Goal: Task Accomplishment & Management: Manage account settings

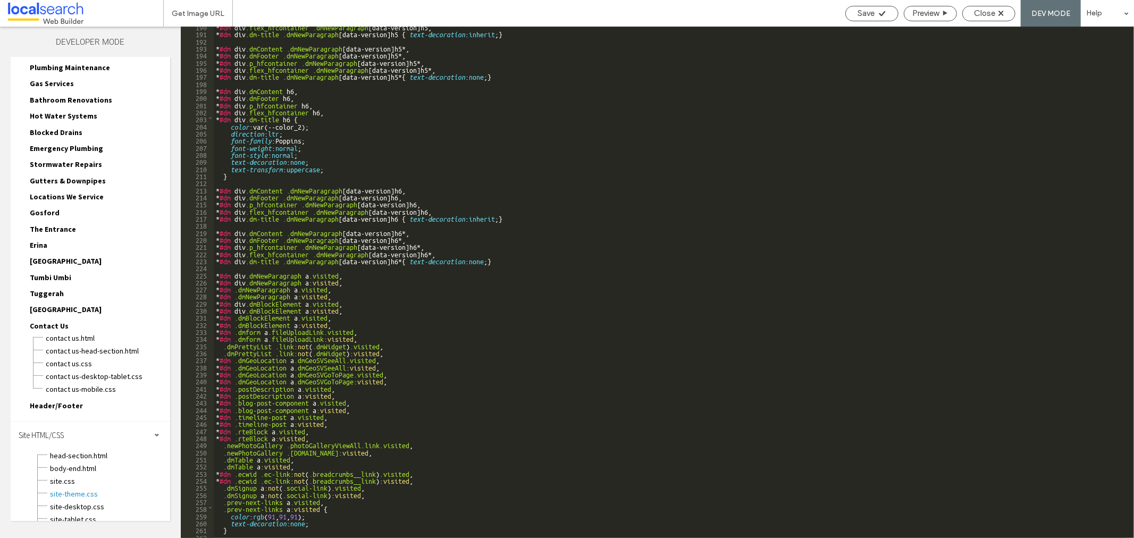
scroll to position [1274, 0]
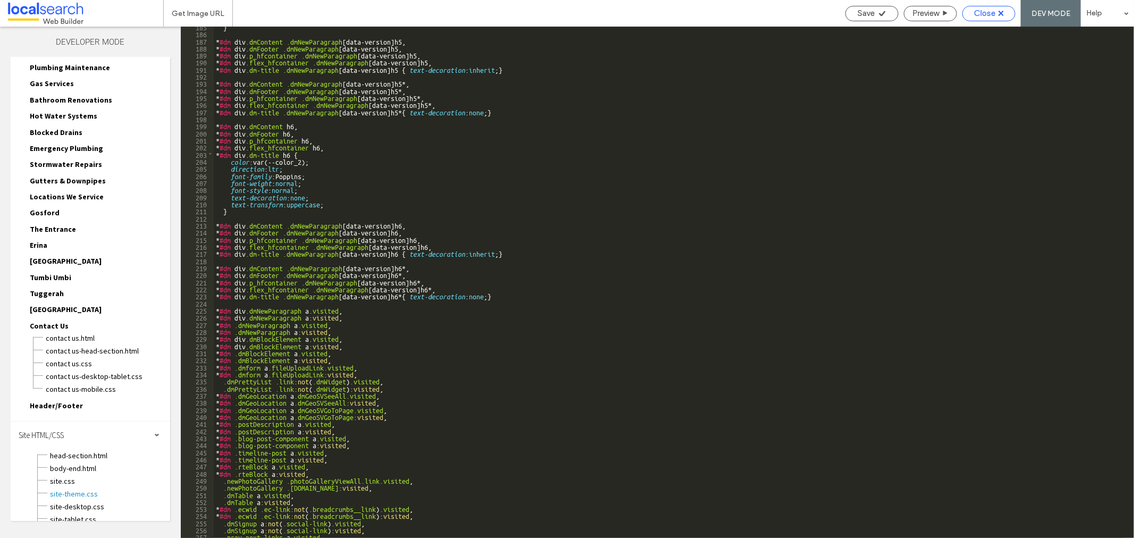
click at [982, 20] on div "Close" at bounding box center [988, 13] width 53 height 15
click at [982, 16] on span "Close" at bounding box center [984, 14] width 21 height 10
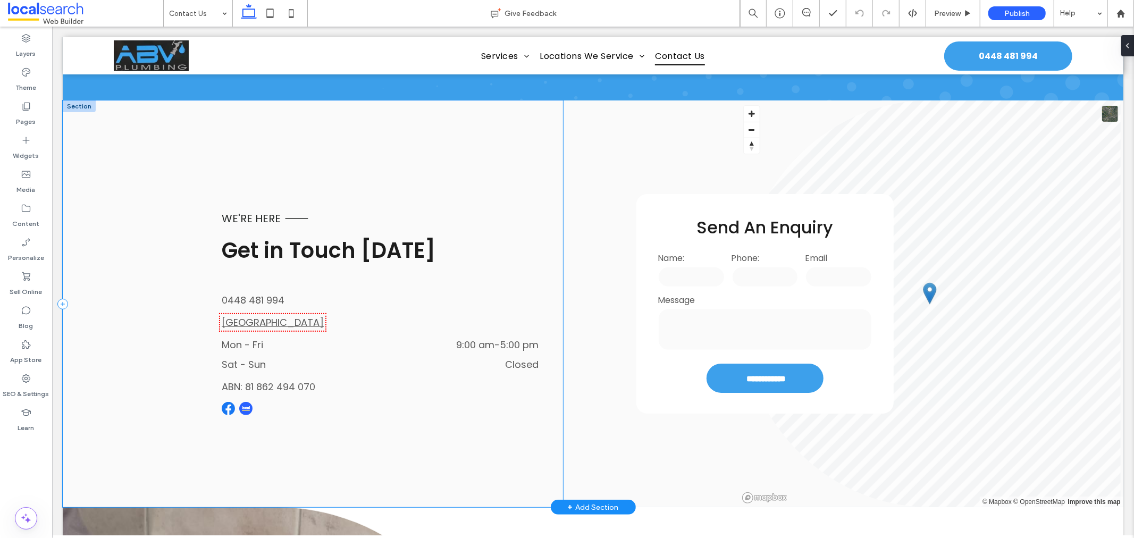
scroll to position [295, 0]
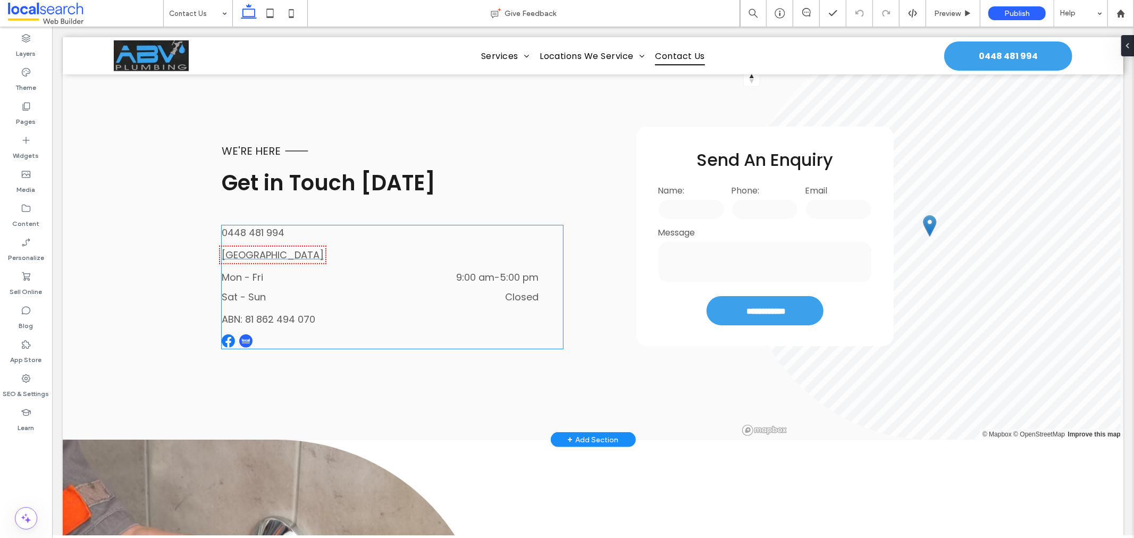
click at [284, 255] on link "[GEOGRAPHIC_DATA]" at bounding box center [272, 254] width 102 height 13
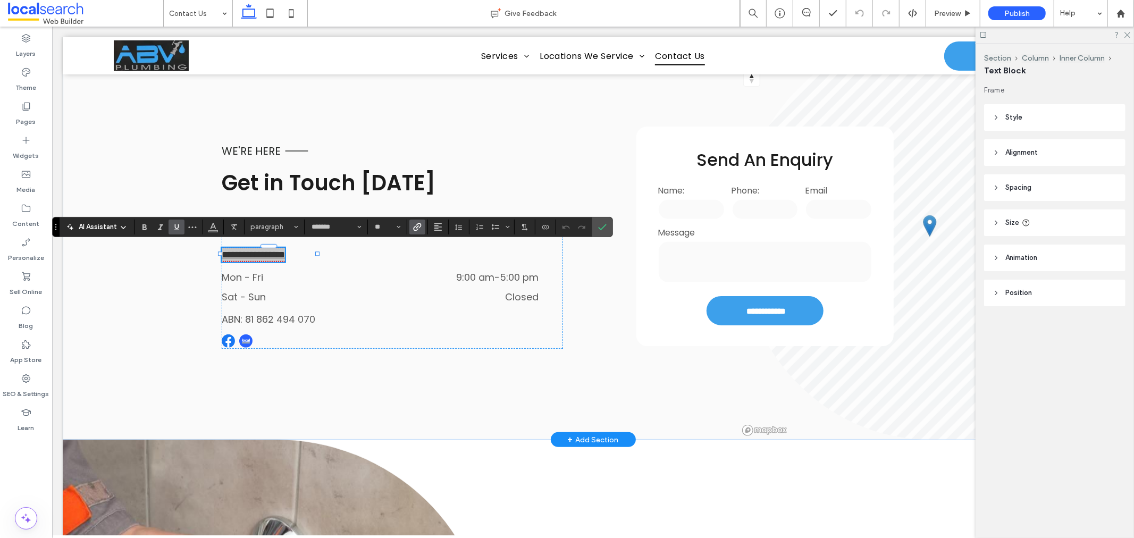
click at [176, 221] on span "Underline" at bounding box center [174, 227] width 5 height 15
click at [604, 225] on icon "Confirm" at bounding box center [602, 227] width 9 height 9
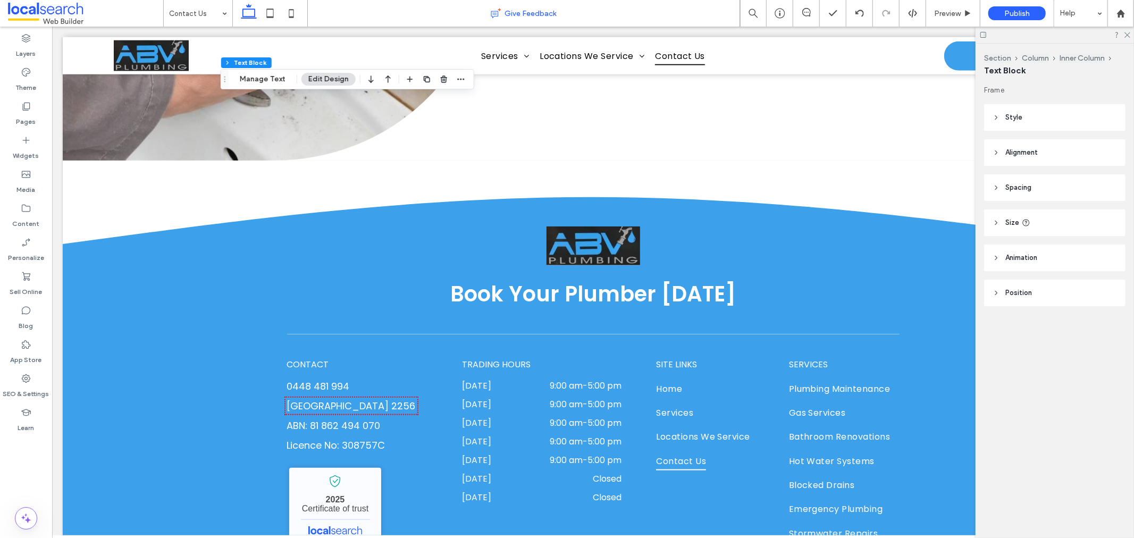
scroll to position [959, 0]
